Goal: Task Accomplishment & Management: Complete application form

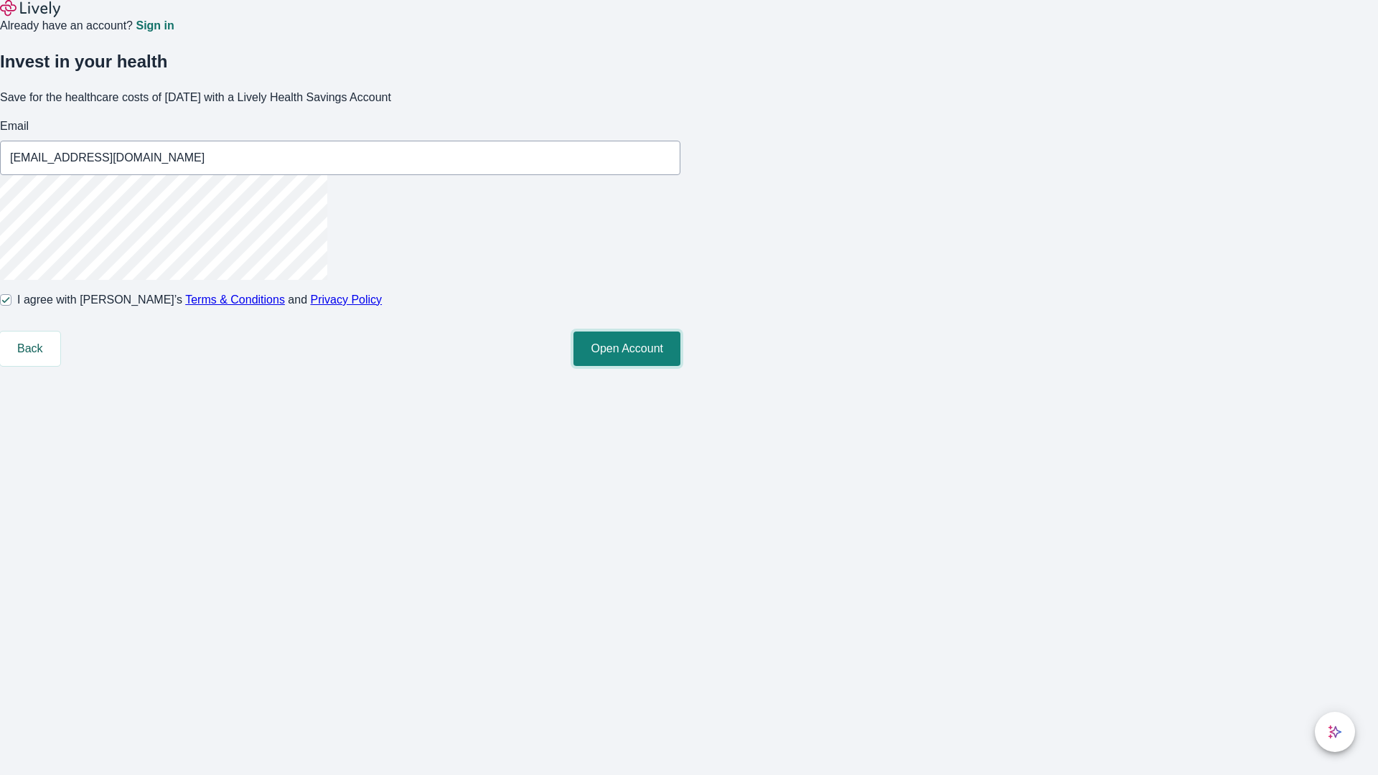
click at [680, 366] on button "Open Account" at bounding box center [626, 349] width 107 height 34
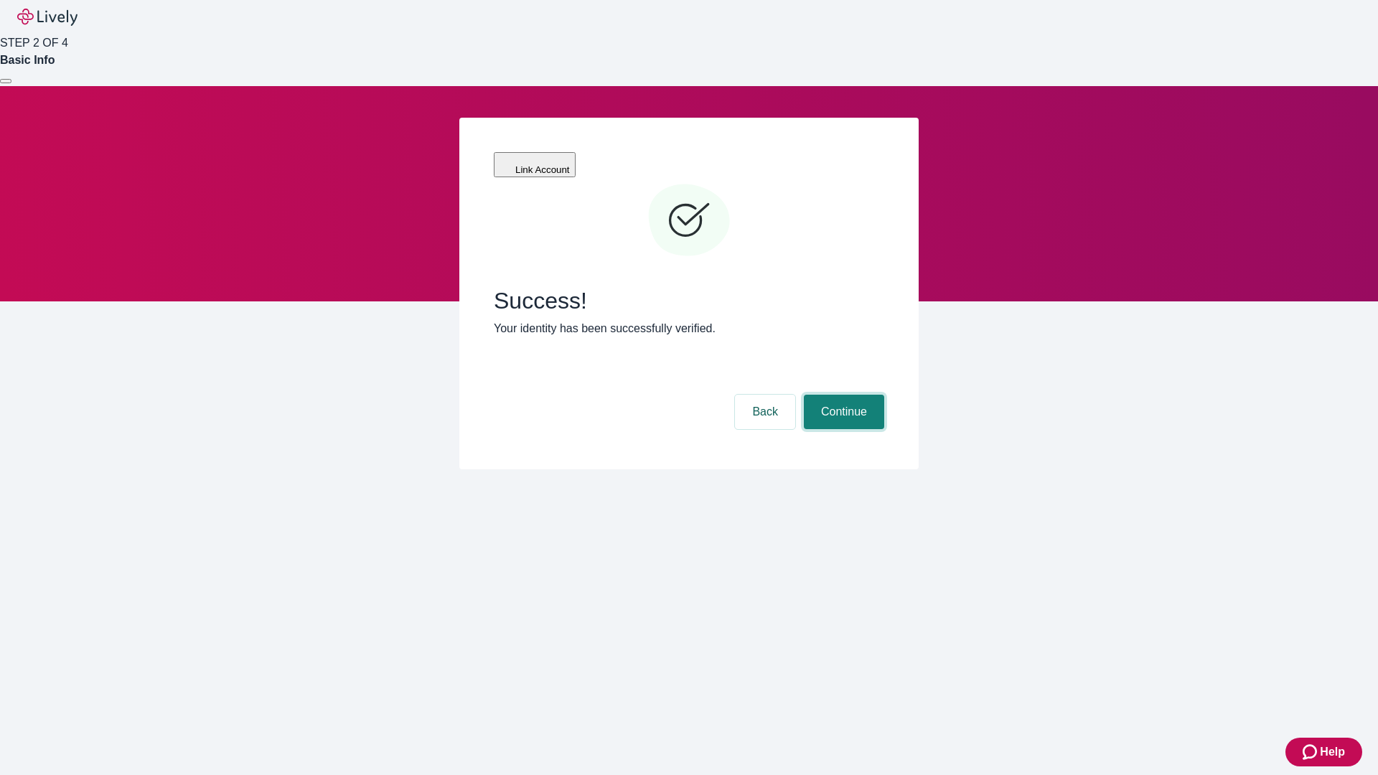
click at [842, 395] on button "Continue" at bounding box center [844, 412] width 80 height 34
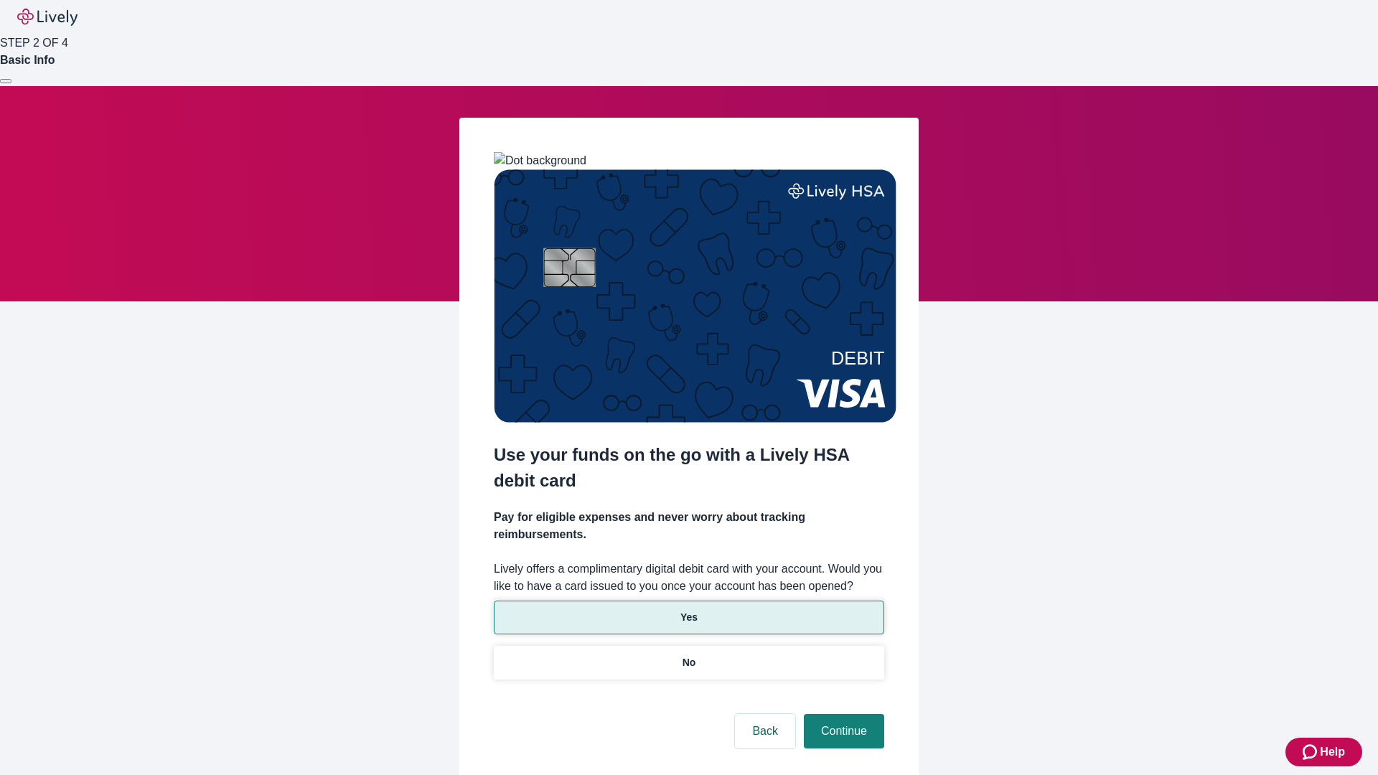
click at [688, 610] on p "Yes" at bounding box center [688, 617] width 17 height 15
click at [842, 714] on button "Continue" at bounding box center [844, 731] width 80 height 34
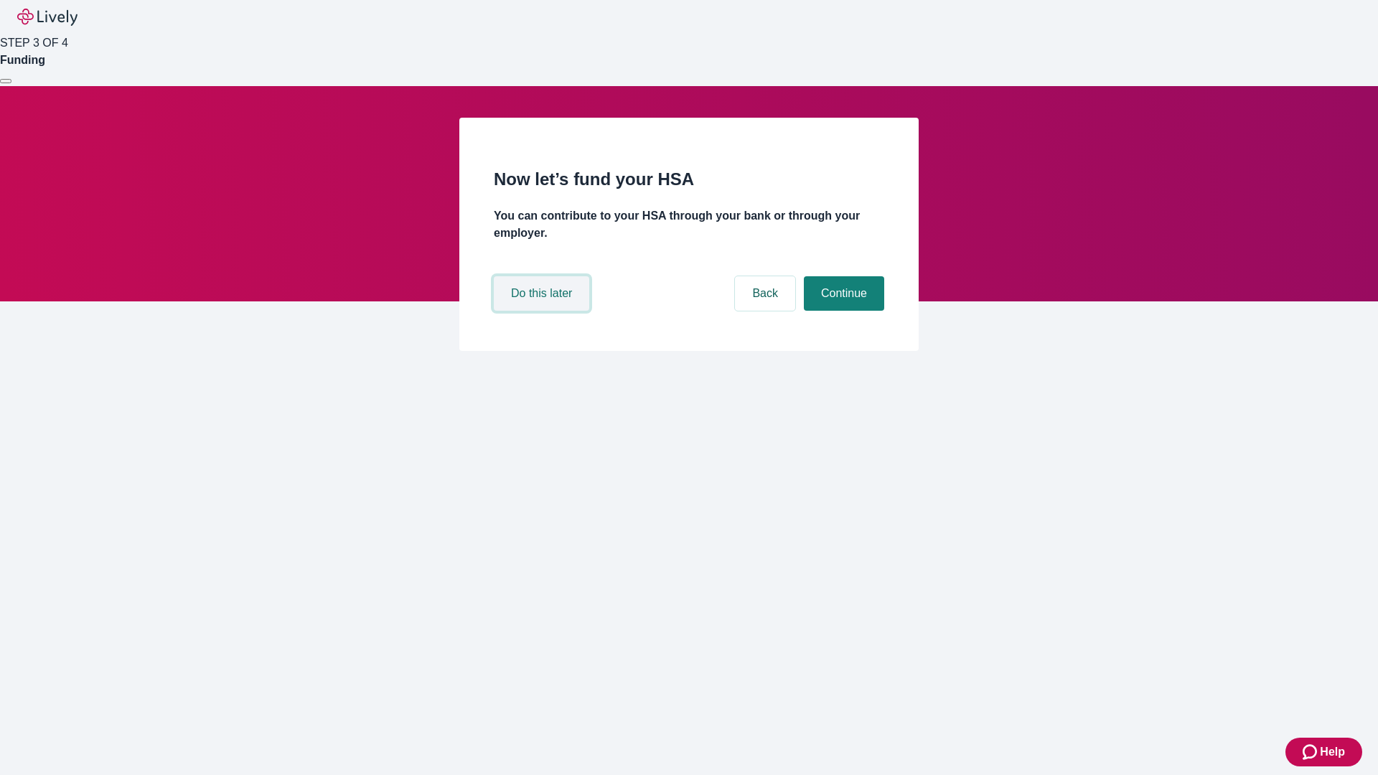
click at [543, 311] on button "Do this later" at bounding box center [541, 293] width 95 height 34
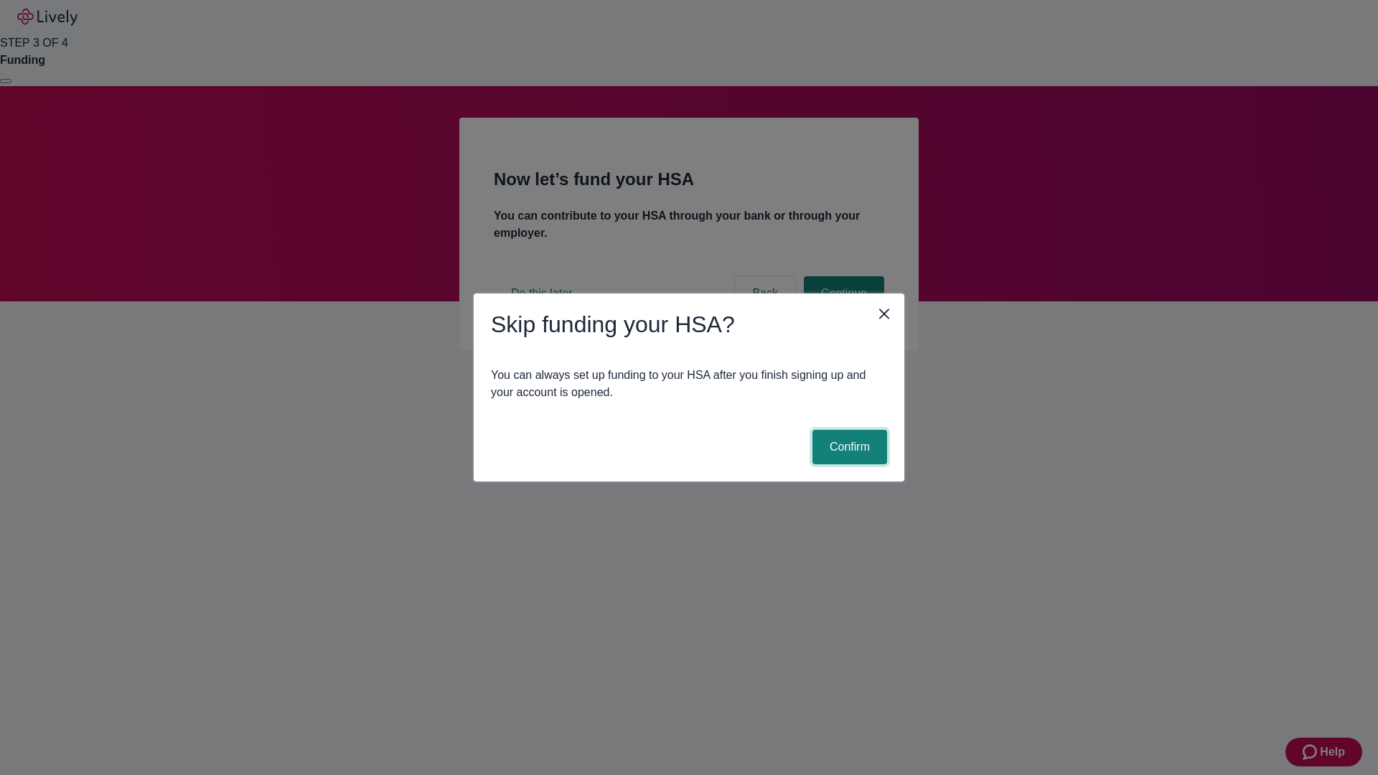
click at [848, 447] on button "Confirm" at bounding box center [849, 447] width 75 height 34
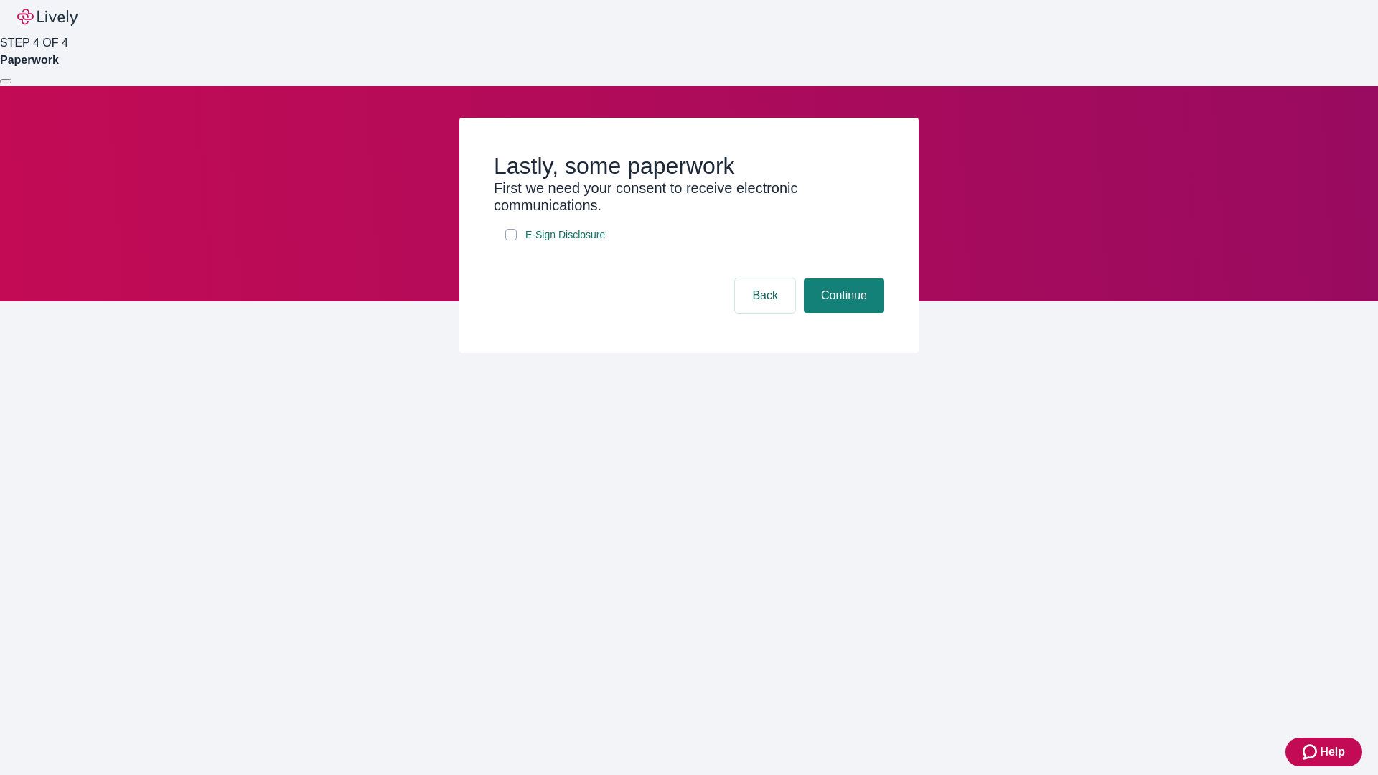
click at [511, 240] on input "E-Sign Disclosure" at bounding box center [510, 234] width 11 height 11
checkbox input "true"
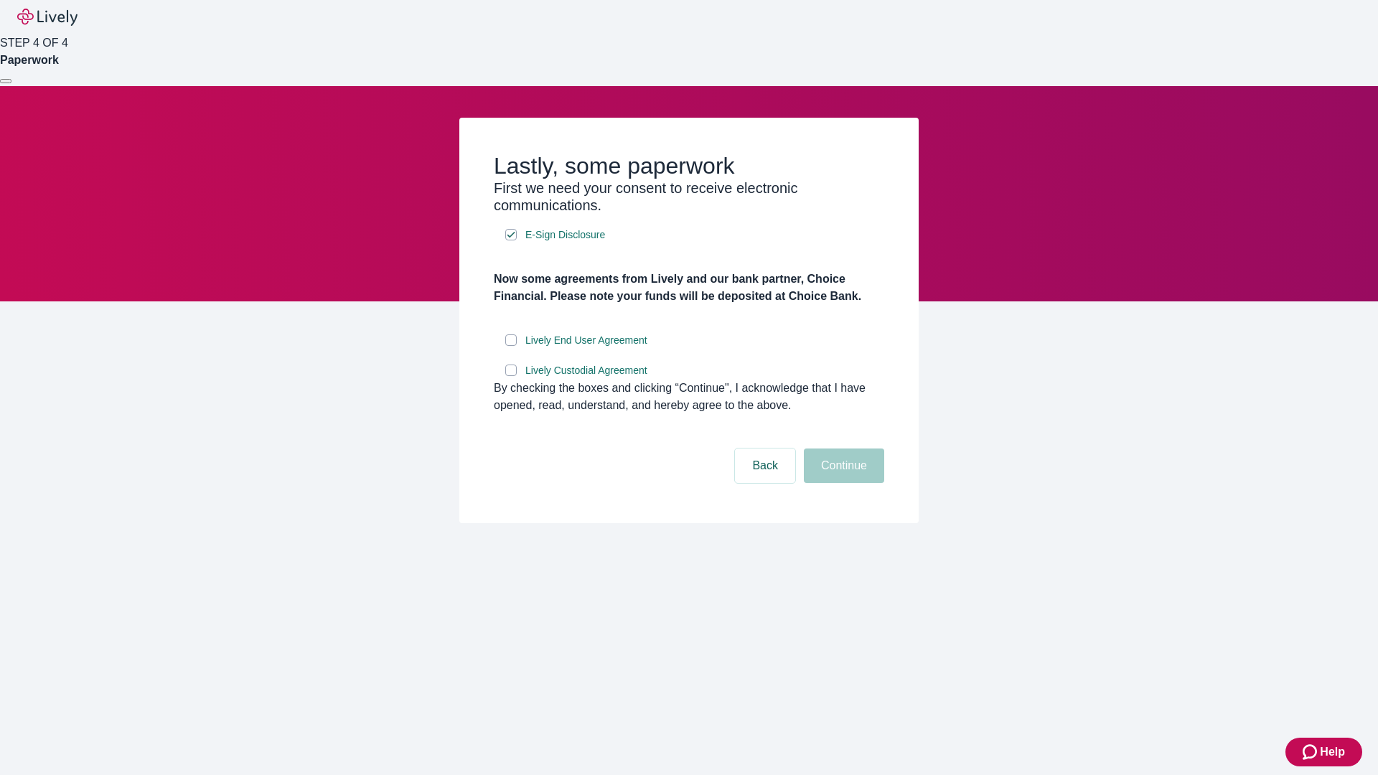
click at [511, 346] on input "Lively End User Agreement" at bounding box center [510, 339] width 11 height 11
checkbox input "true"
click at [511, 376] on input "Lively Custodial Agreement" at bounding box center [510, 370] width 11 height 11
checkbox input "true"
click at [842, 483] on button "Continue" at bounding box center [844, 466] width 80 height 34
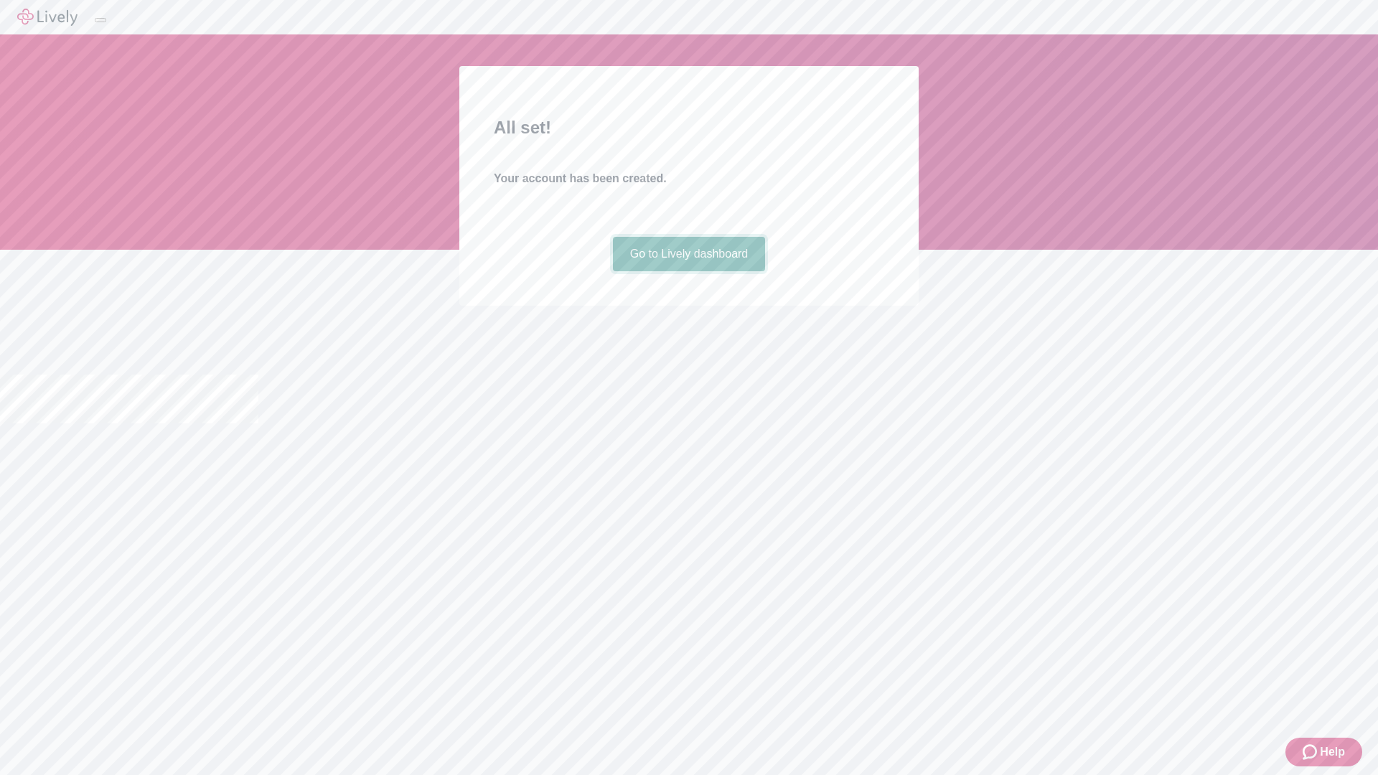
click at [688, 271] on link "Go to Lively dashboard" at bounding box center [689, 254] width 153 height 34
